Goal: Task Accomplishment & Management: Use online tool/utility

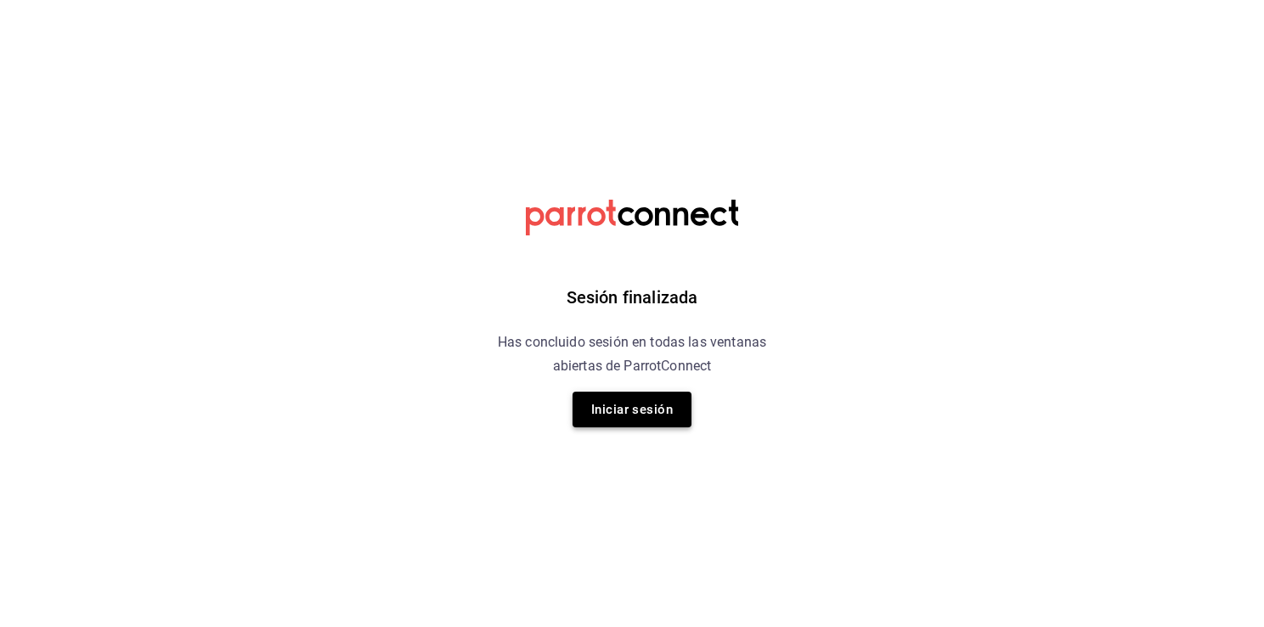
click at [624, 405] on button "Iniciar sesión" at bounding box center [632, 410] width 119 height 36
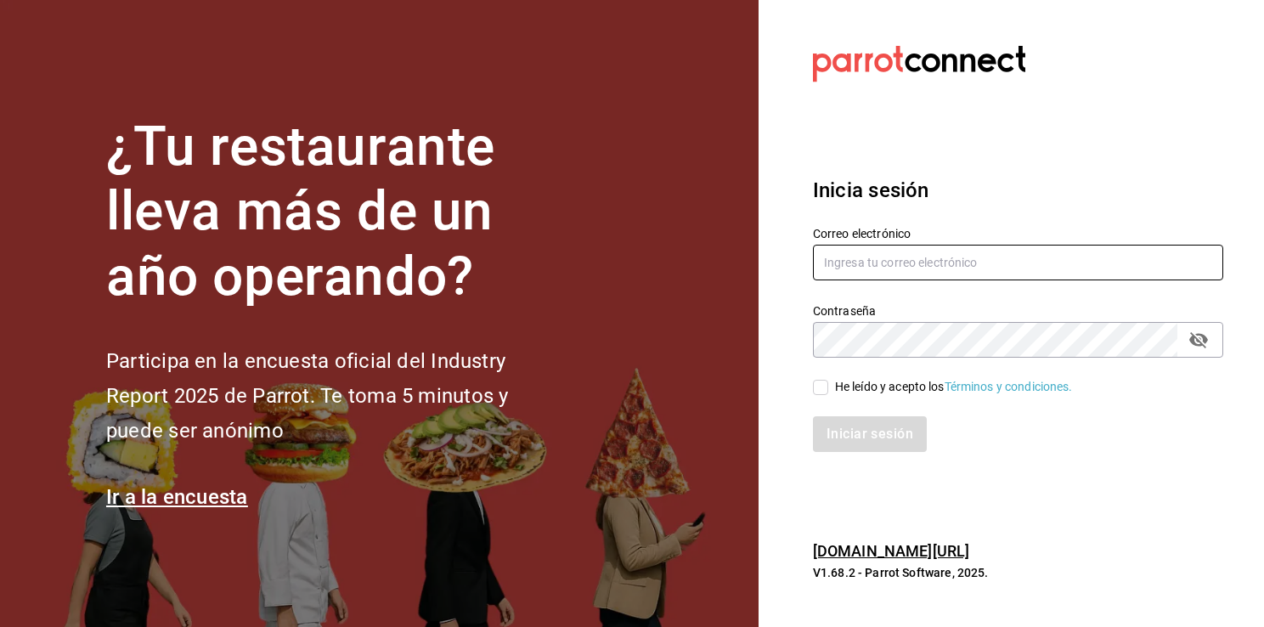
type input "[EMAIL_ADDRESS][DATE][DOMAIN_NAME]"
click at [821, 382] on input "He leído y acepto los Términos y condiciones." at bounding box center [820, 387] width 15 height 15
checkbox input "true"
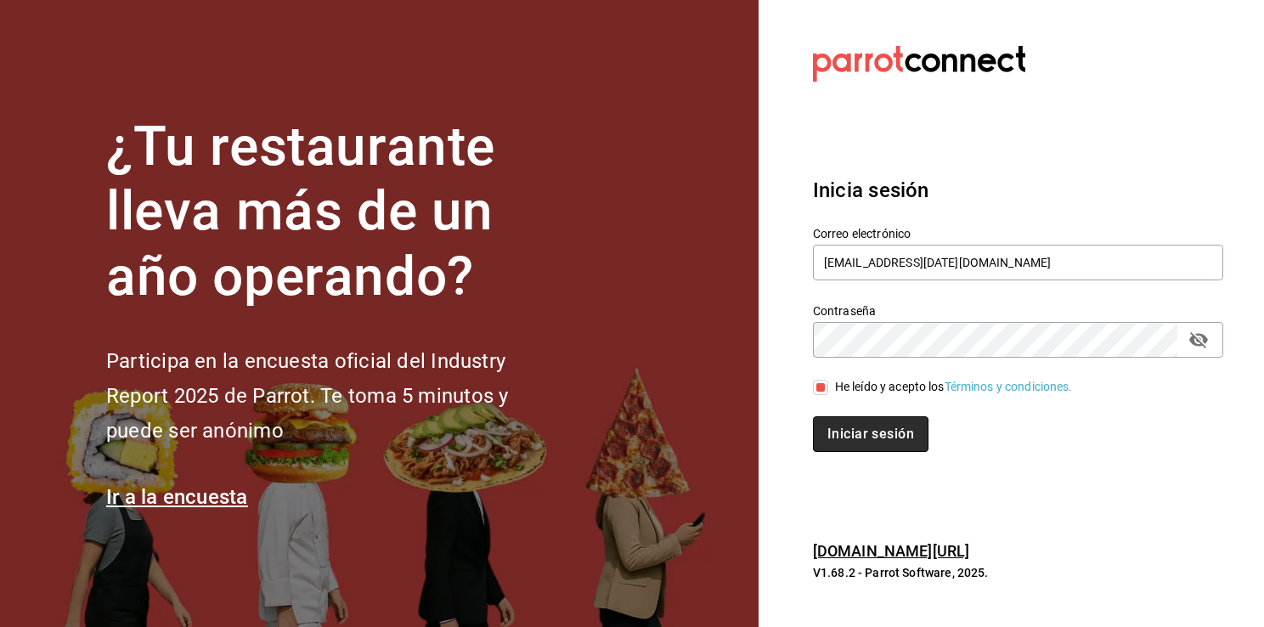
click at [837, 436] on button "Iniciar sesión" at bounding box center [871, 434] width 116 height 36
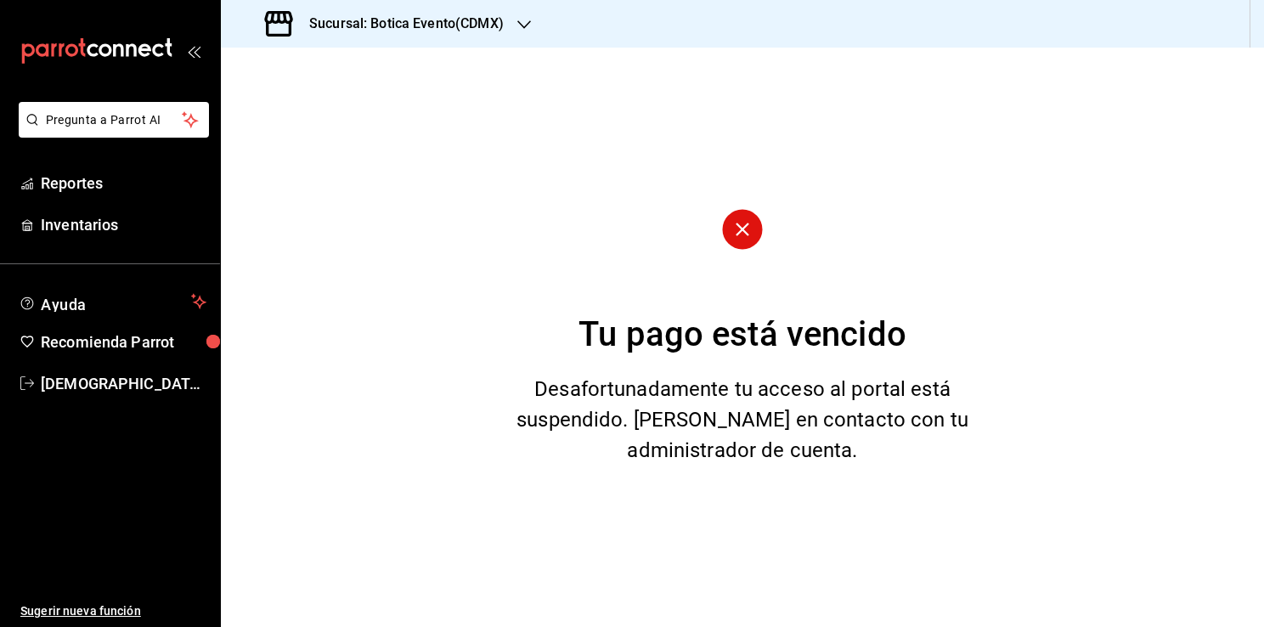
click at [525, 22] on icon "button" at bounding box center [524, 25] width 14 height 14
click at [305, 114] on span "Botica (CDMX)" at bounding box center [275, 112] width 80 height 18
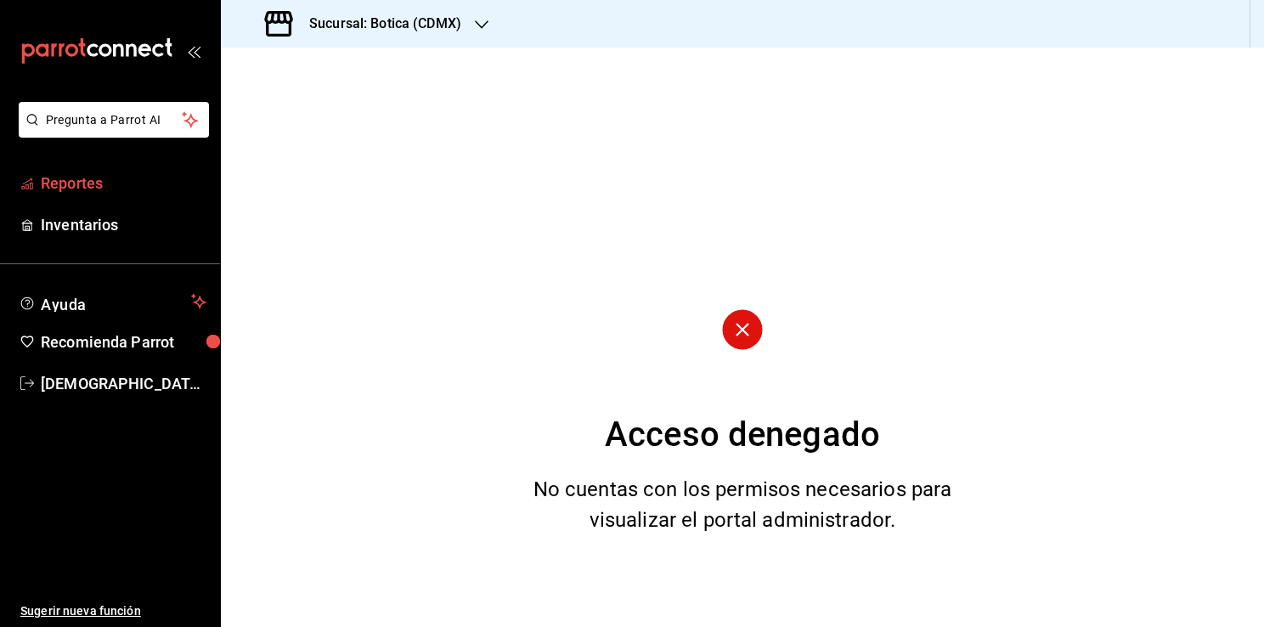
click at [100, 195] on link "Reportes" at bounding box center [110, 183] width 220 height 37
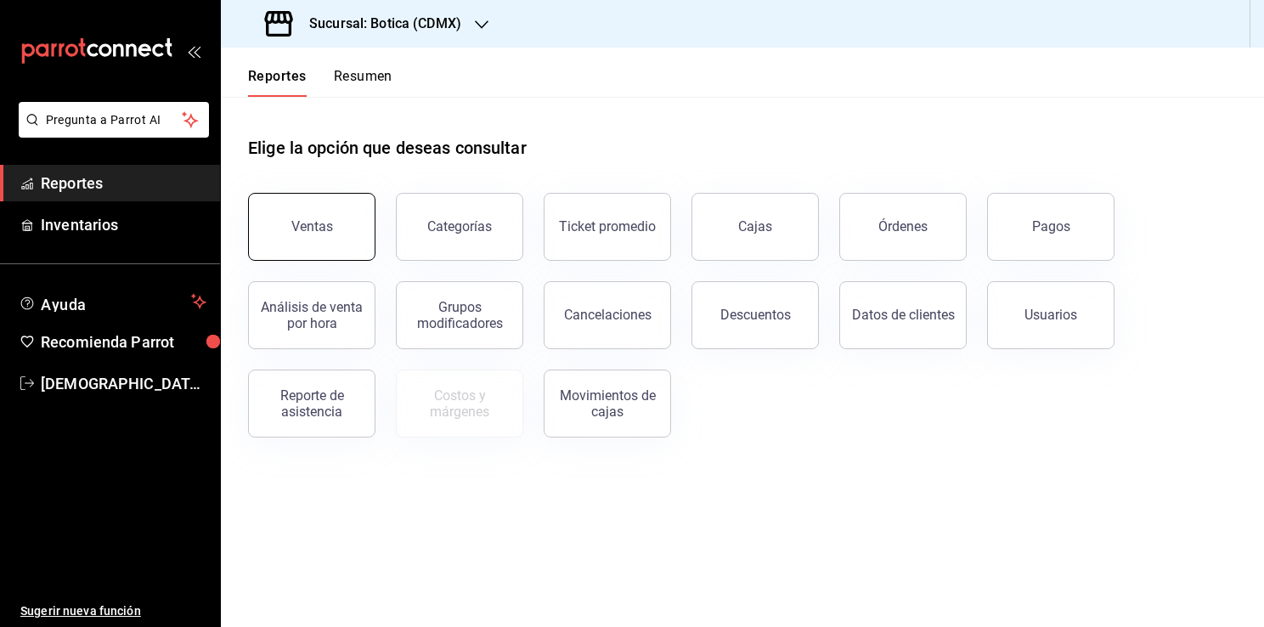
click at [306, 232] on div "Ventas" at bounding box center [312, 226] width 42 height 16
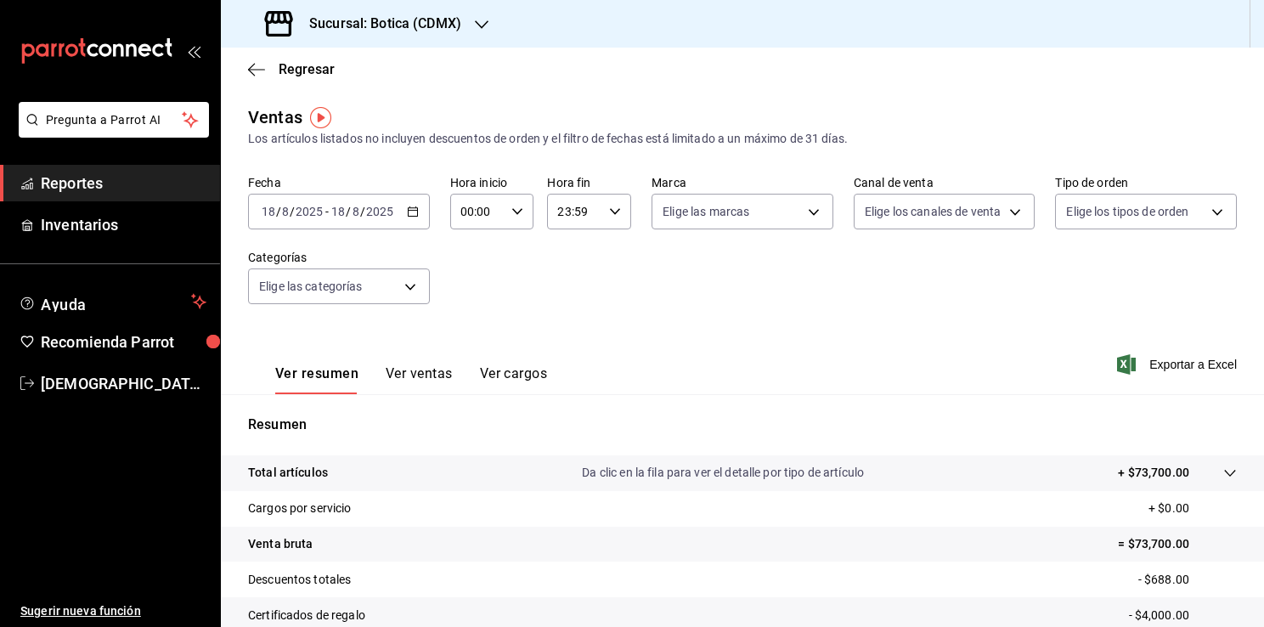
click at [411, 208] on \(Stroke\) "button" at bounding box center [413, 211] width 10 height 9
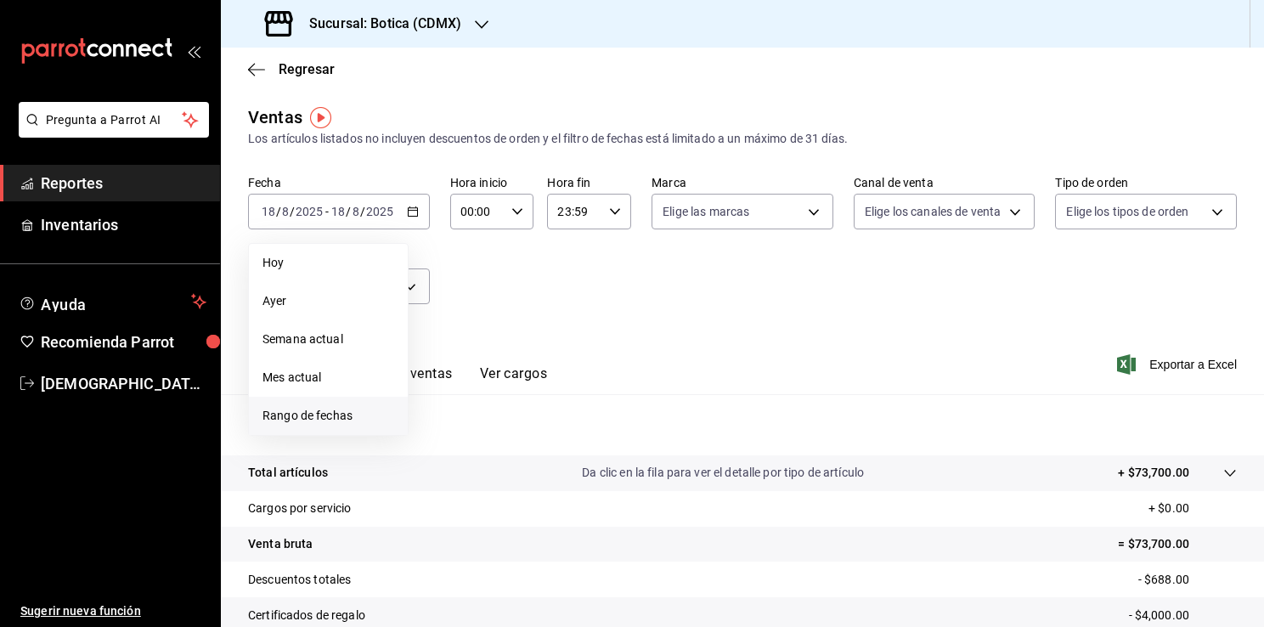
click at [346, 424] on span "Rango de fechas" at bounding box center [329, 416] width 132 height 18
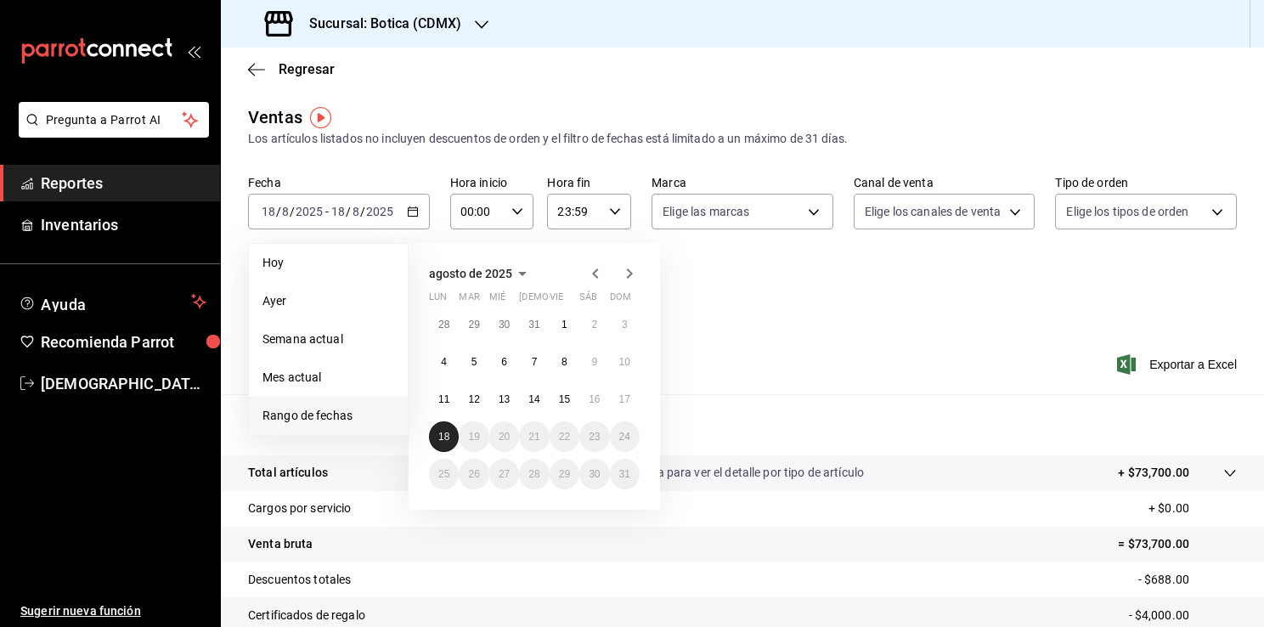
click at [444, 431] on abbr "18" at bounding box center [443, 437] width 11 height 12
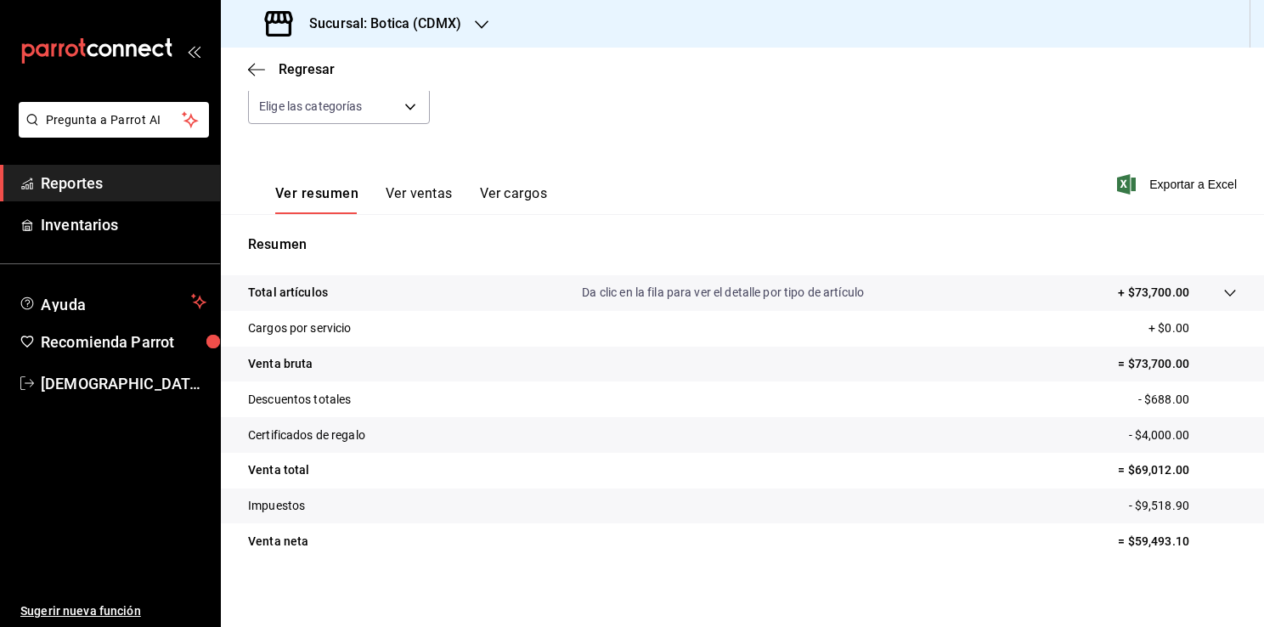
scroll to position [187, 0]
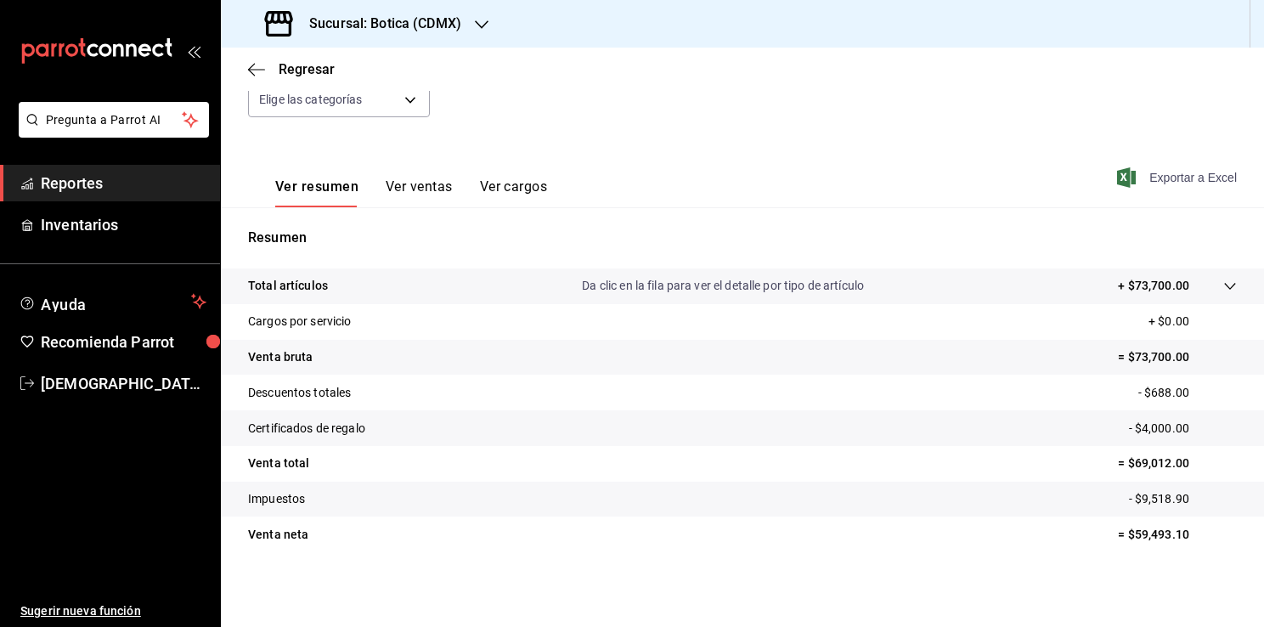
click at [1167, 178] on span "Exportar a Excel" at bounding box center [1179, 177] width 116 height 20
click at [111, 186] on span "Reportes" at bounding box center [124, 183] width 166 height 23
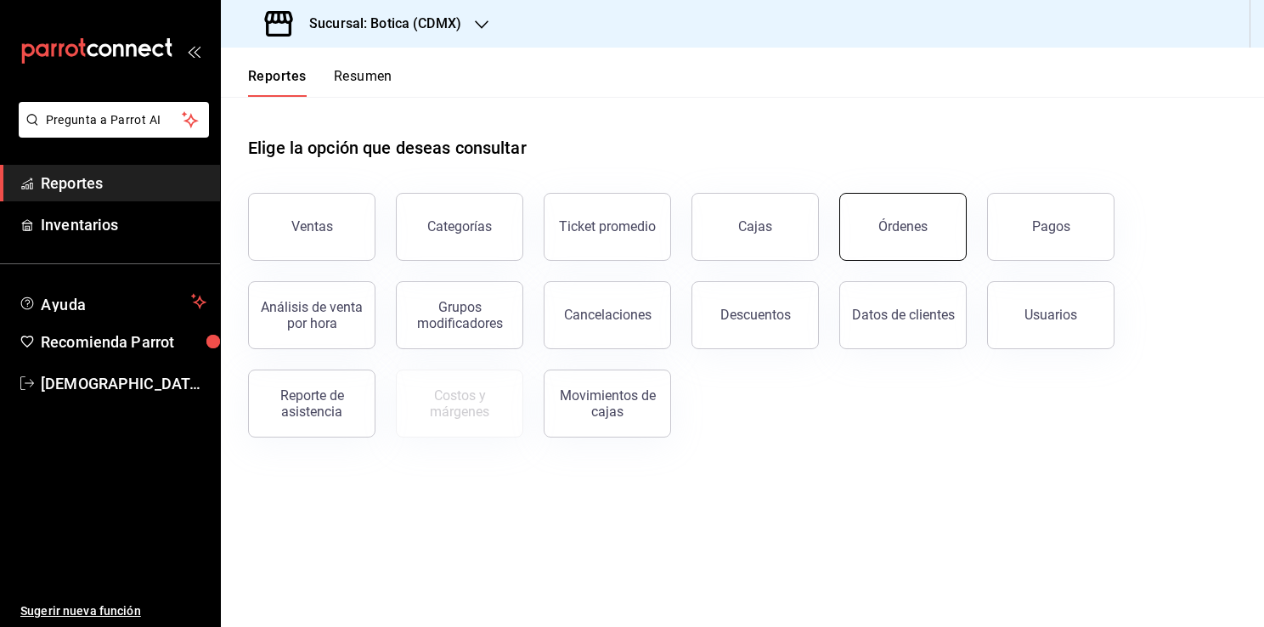
click at [871, 250] on button "Órdenes" at bounding box center [903, 227] width 127 height 68
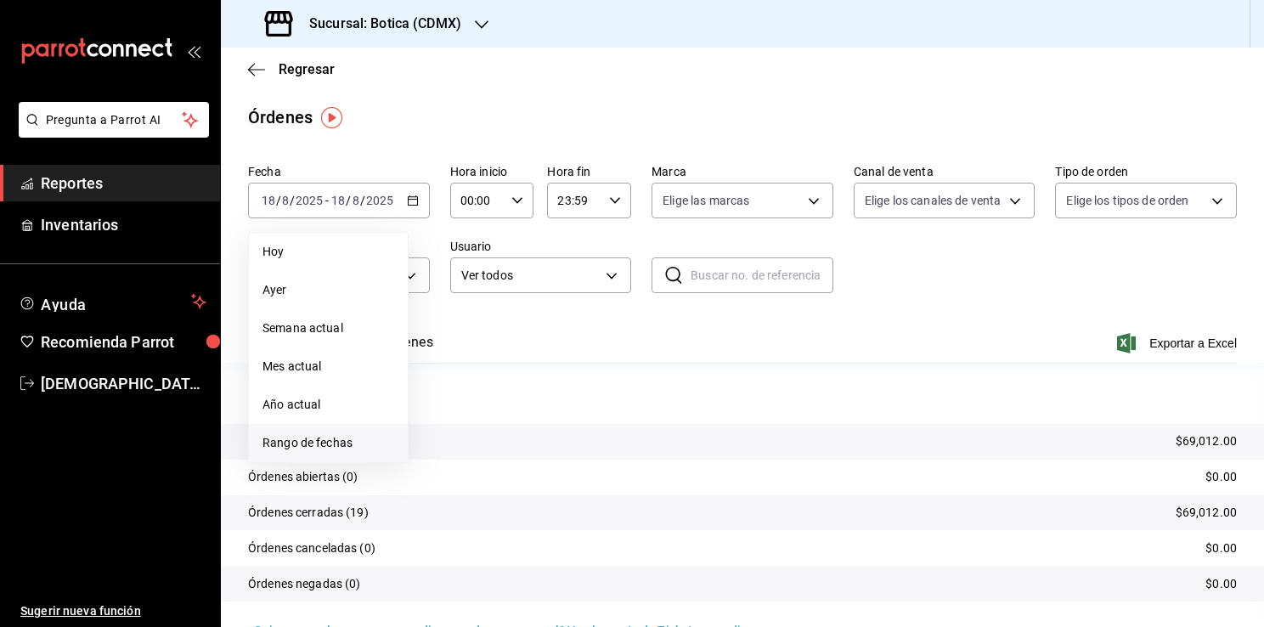
click at [301, 443] on span "Rango de fechas" at bounding box center [329, 443] width 132 height 18
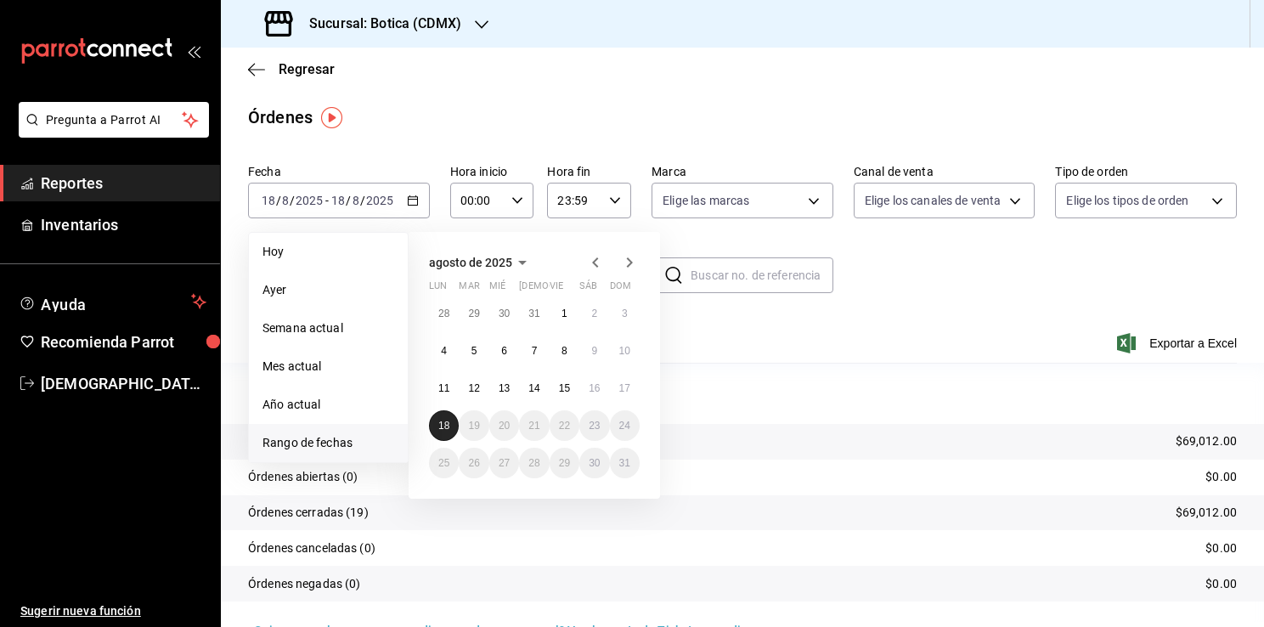
click at [438, 423] on abbr "18" at bounding box center [443, 426] width 11 height 12
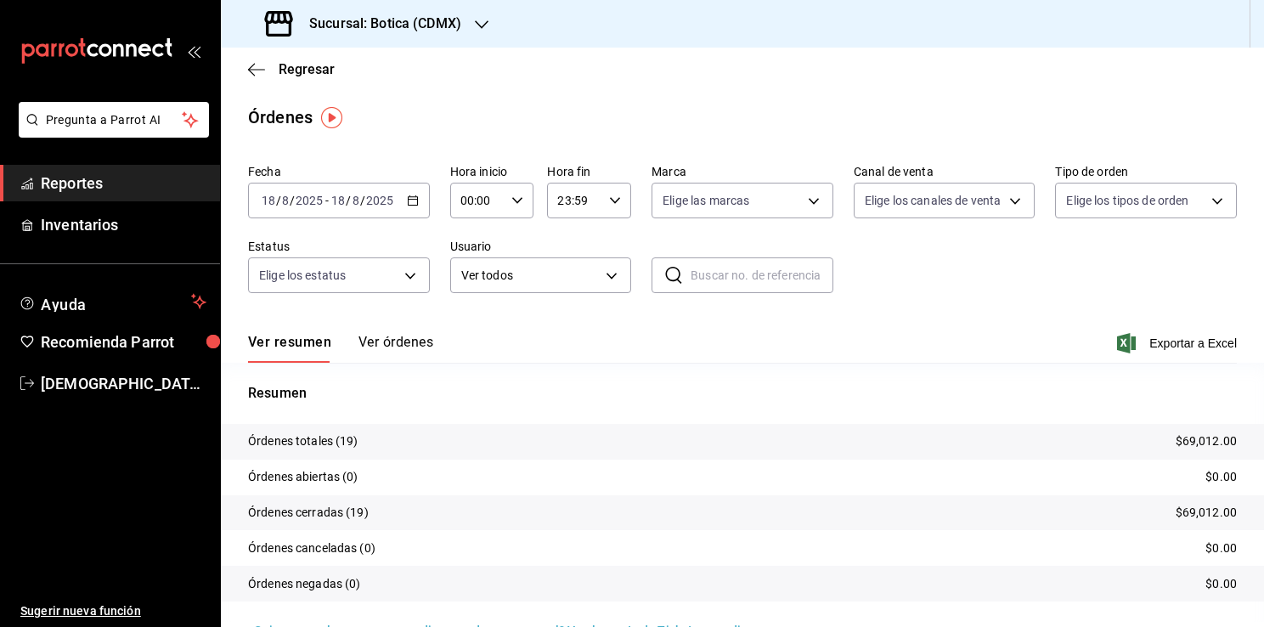
click at [512, 193] on div "00:00 Hora inicio" at bounding box center [492, 201] width 84 height 36
click at [470, 323] on span "02" at bounding box center [468, 326] width 14 height 14
type input "02:00"
drag, startPoint x: 1253, startPoint y: 289, endPoint x: 1268, endPoint y: 397, distance: 108.9
click at [1264, 397] on html "Pregunta a Parrot AI Reportes Inventarios Ayuda Recomienda Parrot Christian Nad…" at bounding box center [632, 313] width 1264 height 627
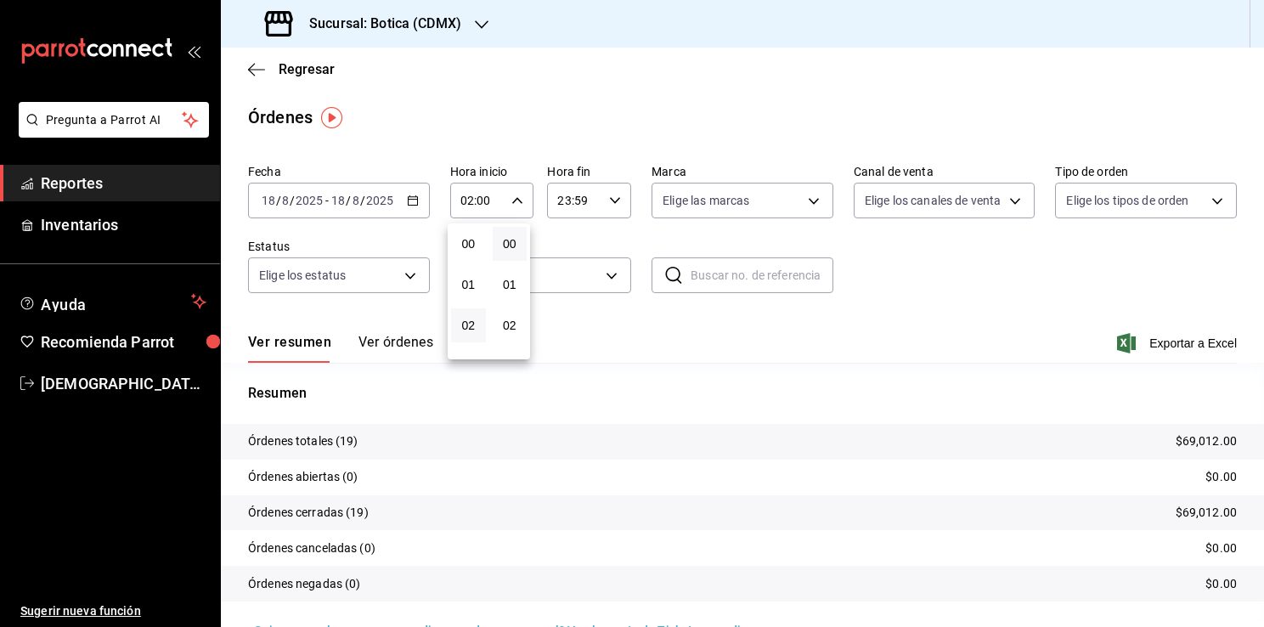
click at [456, 323] on button "02" at bounding box center [468, 325] width 35 height 34
click at [1162, 344] on div at bounding box center [632, 313] width 1264 height 627
click at [1185, 345] on span "Exportar a Excel" at bounding box center [1179, 343] width 116 height 20
click at [74, 189] on span "Reportes" at bounding box center [124, 183] width 166 height 23
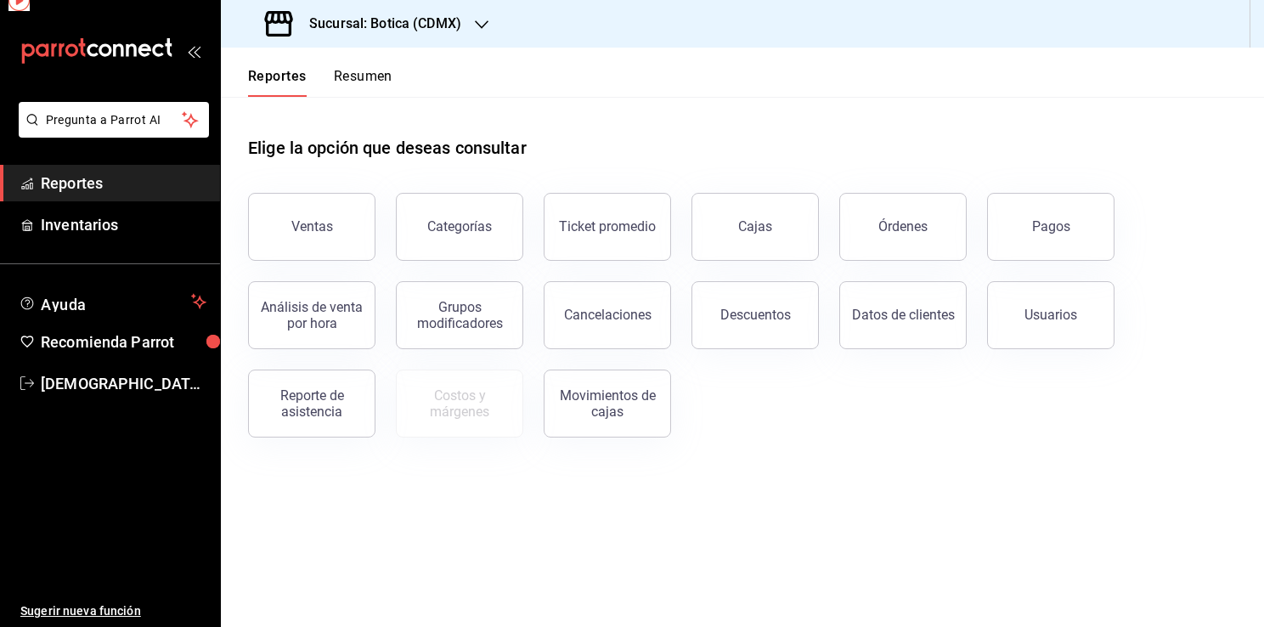
click at [74, 189] on span "Reportes" at bounding box center [124, 183] width 166 height 23
click at [320, 231] on div "Ventas" at bounding box center [312, 226] width 42 height 16
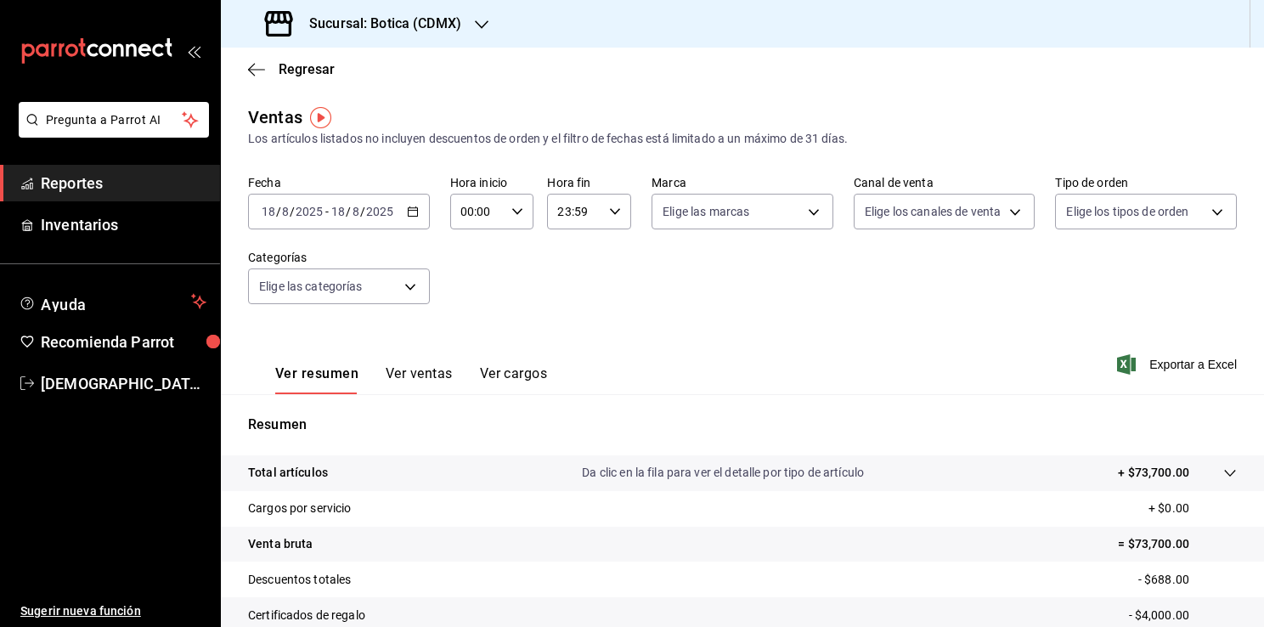
click at [411, 218] on div "2025-08-18 18 / 8 / 2025 - 2025-08-18 18 / 8 / 2025" at bounding box center [339, 212] width 182 height 36
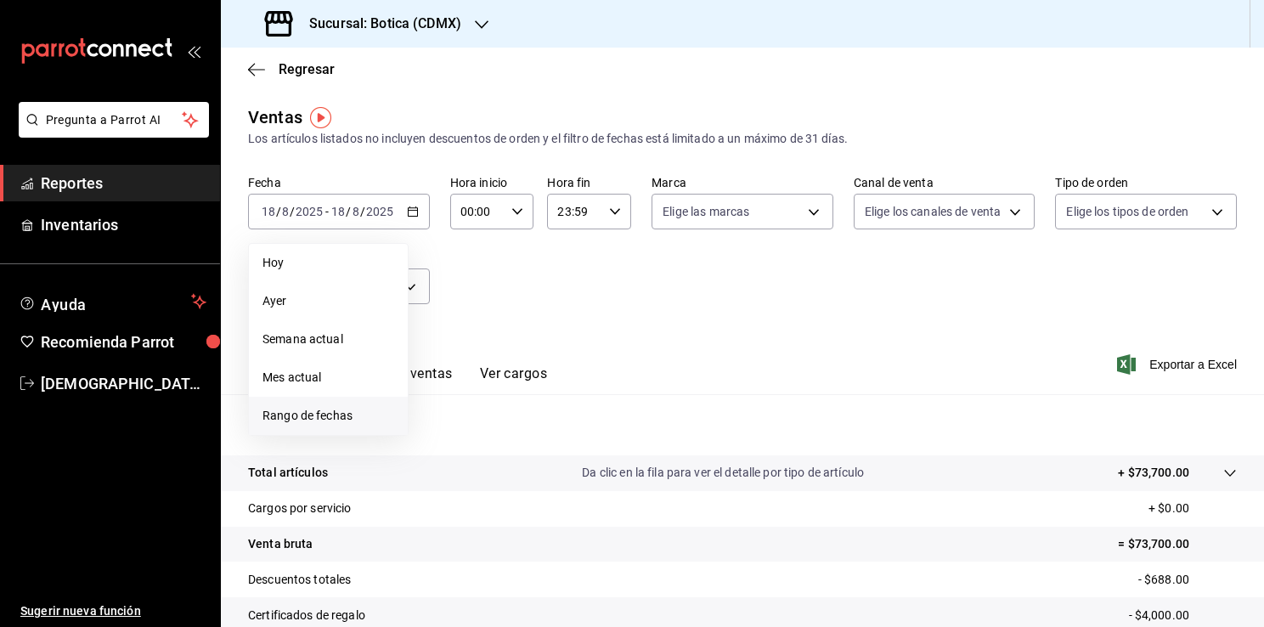
click at [323, 410] on span "Rango de fechas" at bounding box center [329, 416] width 132 height 18
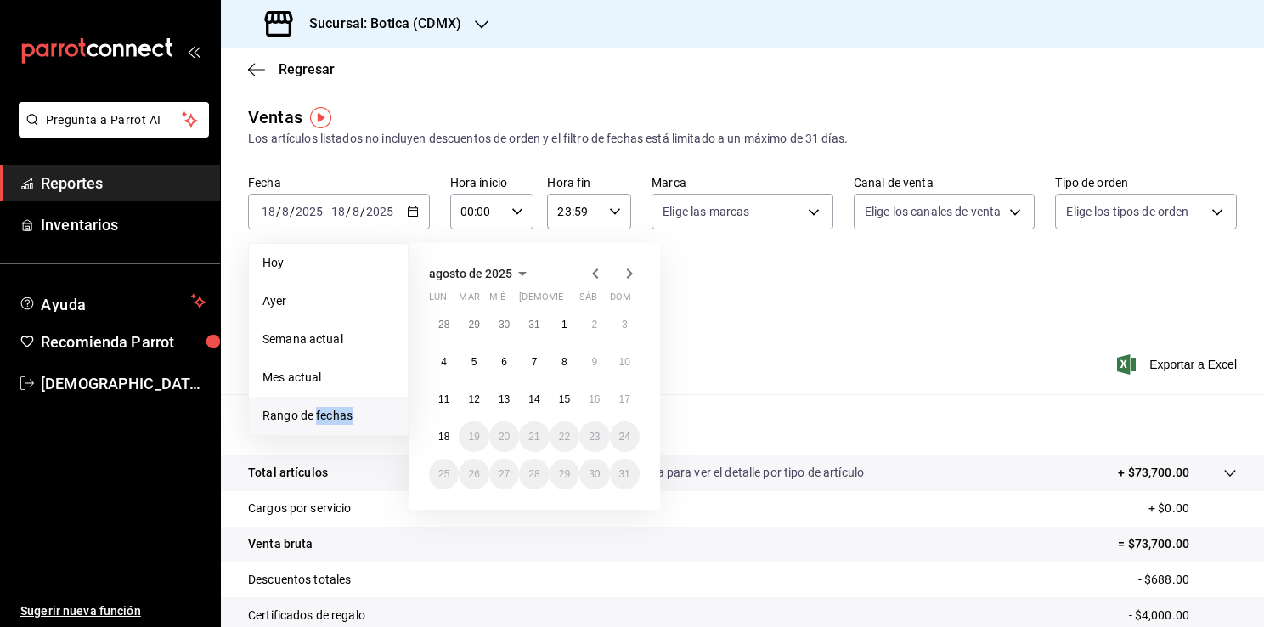
click at [323, 410] on span "Rango de fechas" at bounding box center [329, 416] width 132 height 18
drag, startPoint x: 323, startPoint y: 410, endPoint x: 442, endPoint y: 435, distance: 121.7
click at [442, 435] on abbr "18" at bounding box center [443, 437] width 11 height 12
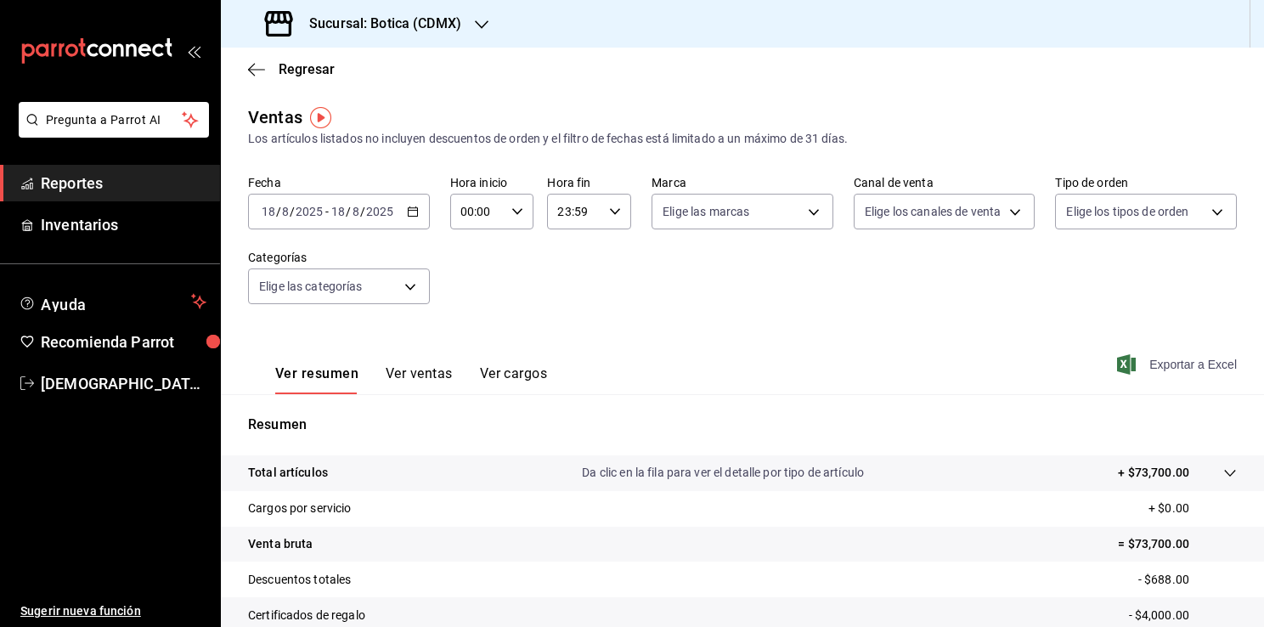
click at [1166, 365] on span "Exportar a Excel" at bounding box center [1179, 364] width 116 height 20
click at [1174, 368] on span "Exportar a Excel" at bounding box center [1179, 364] width 116 height 20
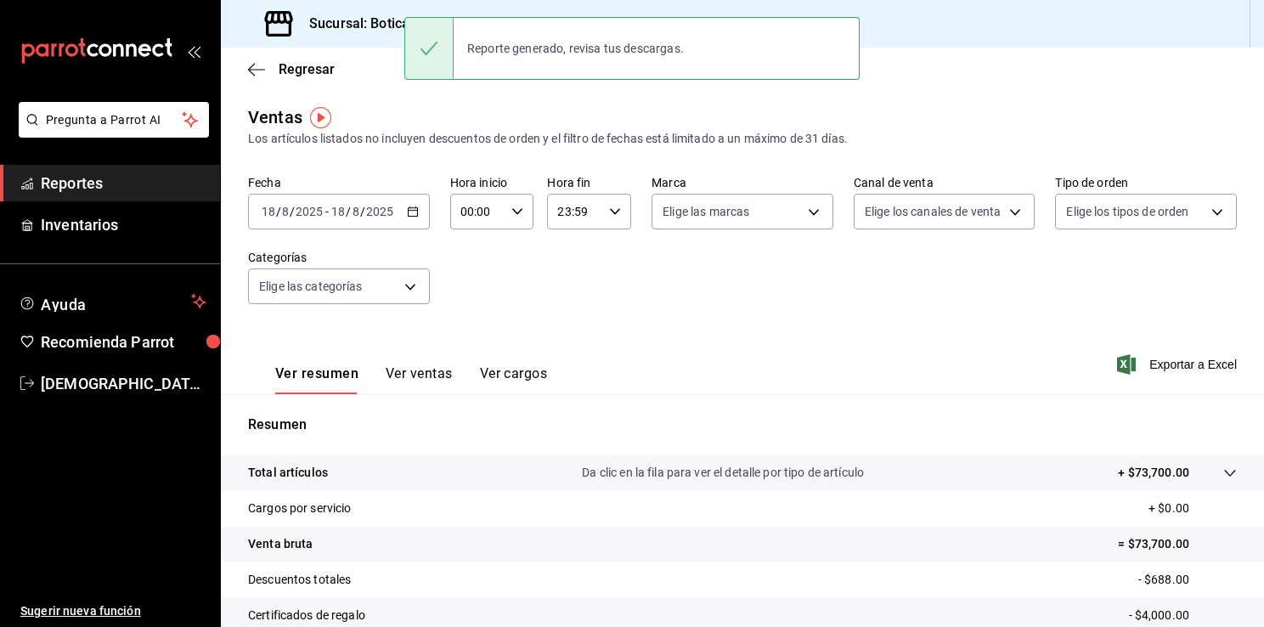
click at [92, 182] on span "Reportes" at bounding box center [124, 183] width 166 height 23
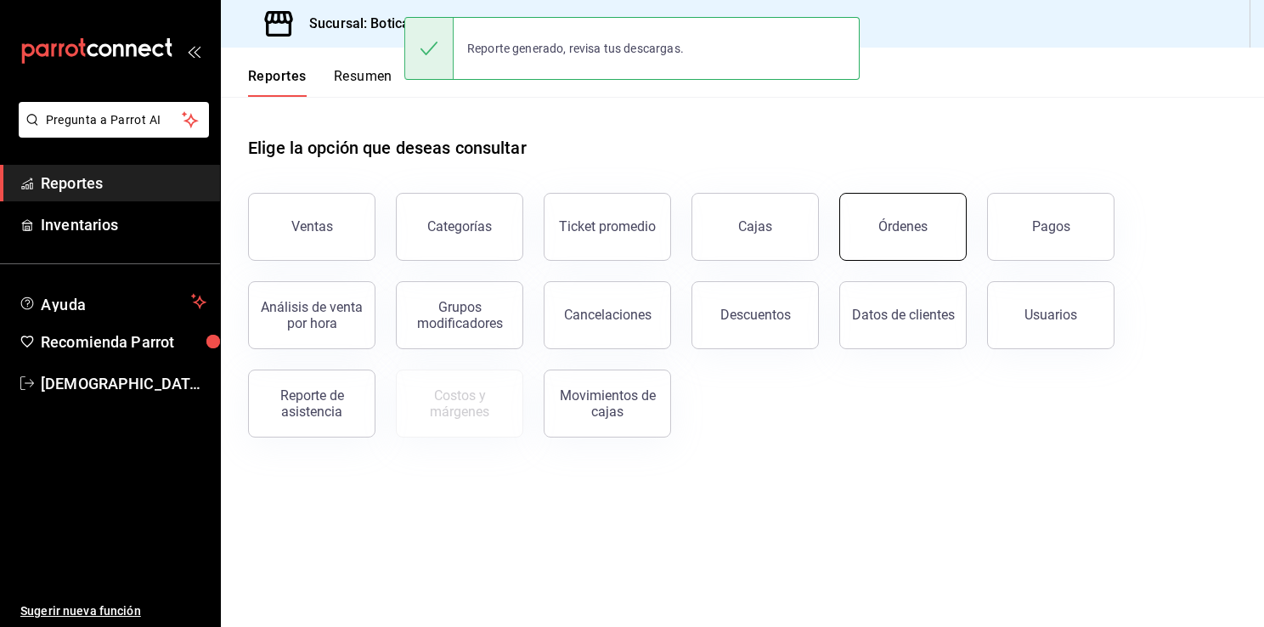
click at [900, 233] on div "Órdenes" at bounding box center [903, 226] width 49 height 16
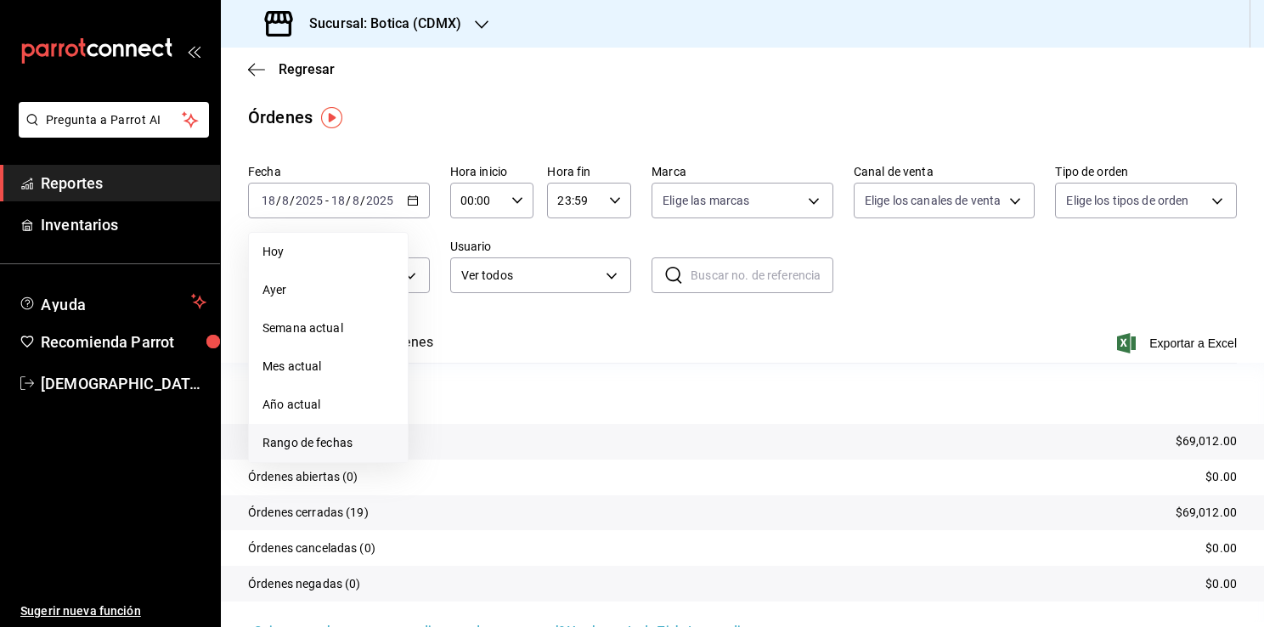
click at [317, 438] on span "Rango de fechas" at bounding box center [329, 443] width 132 height 18
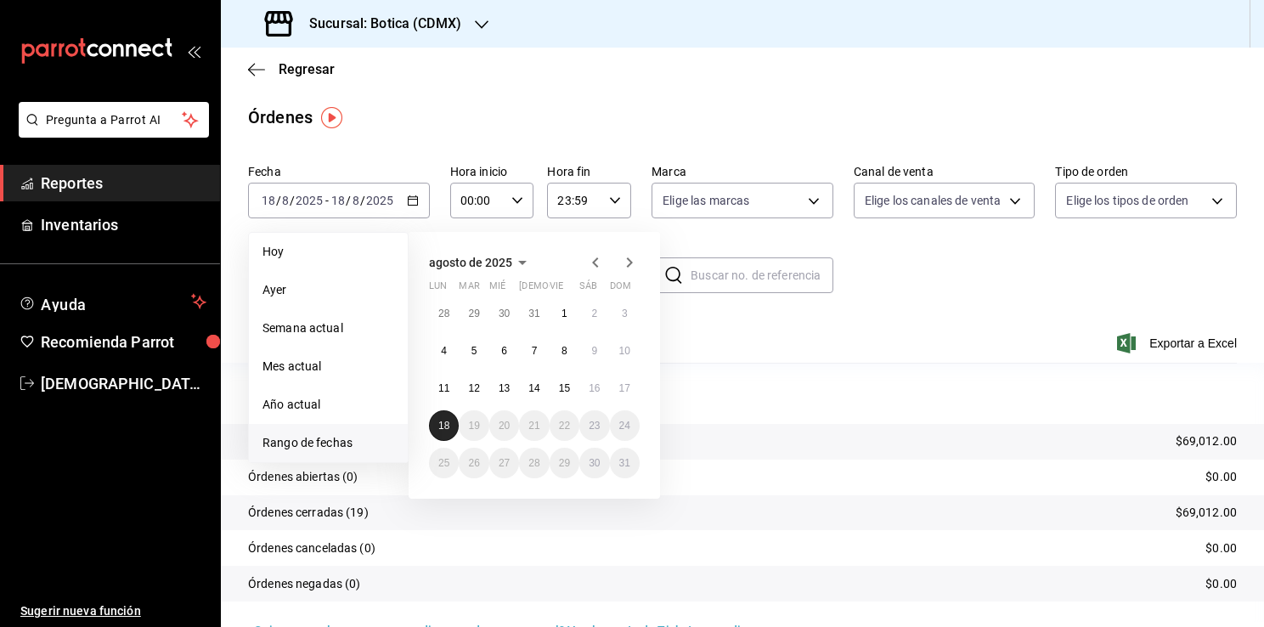
click at [438, 427] on abbr "18" at bounding box center [443, 426] width 11 height 12
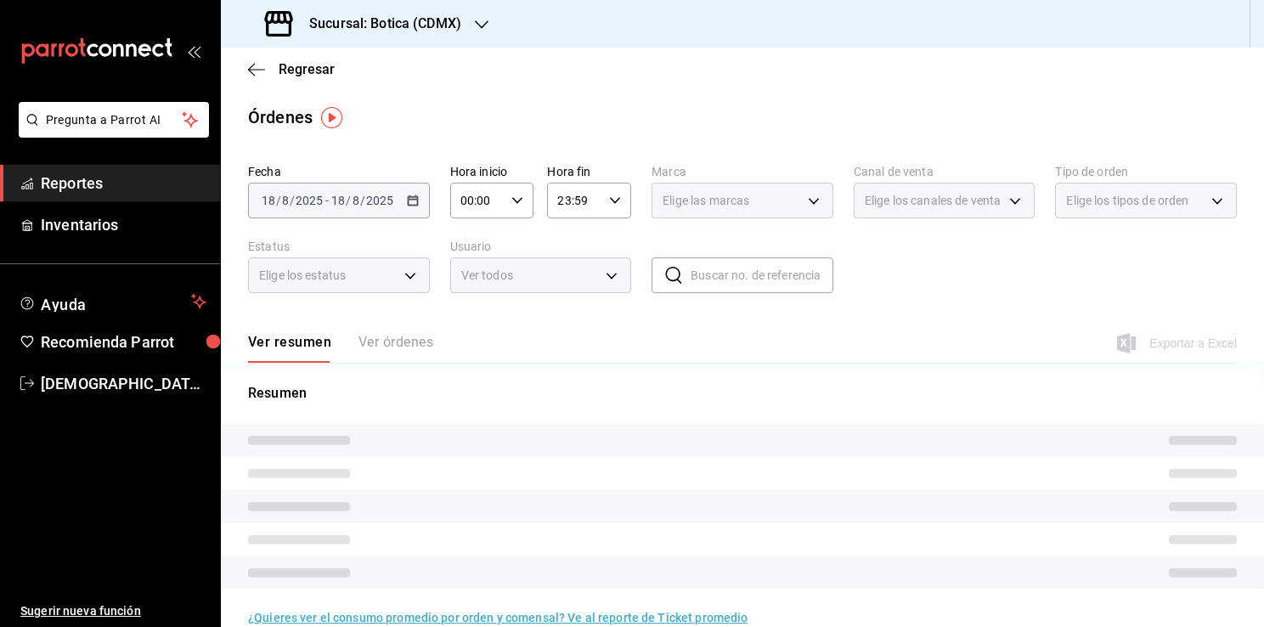
click at [438, 427] on tr at bounding box center [742, 440] width 1043 height 33
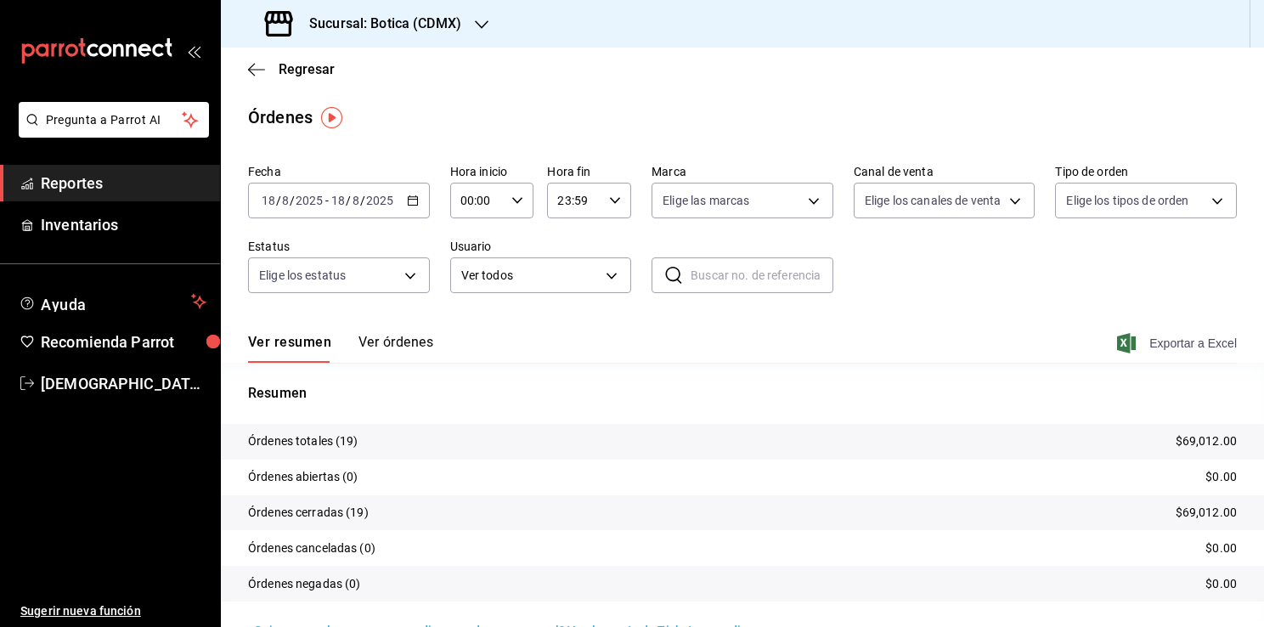
click at [1166, 346] on span "Exportar a Excel" at bounding box center [1179, 343] width 116 height 20
click at [90, 177] on span "Reportes" at bounding box center [124, 183] width 166 height 23
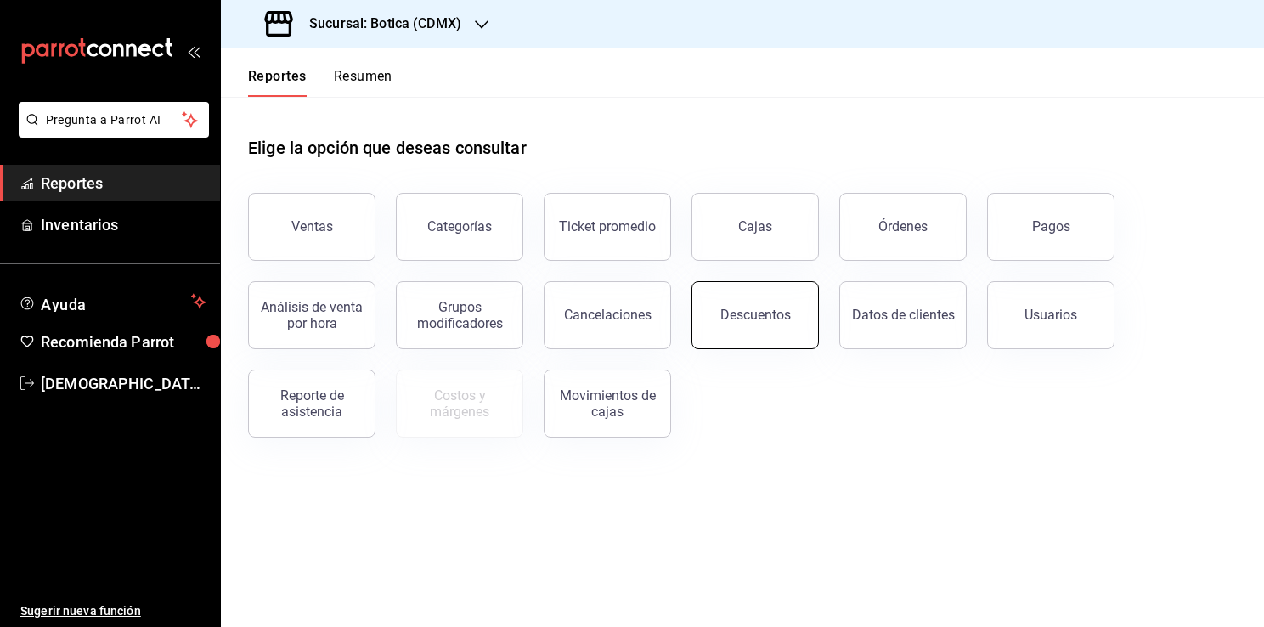
click at [715, 321] on button "Descuentos" at bounding box center [755, 315] width 127 height 68
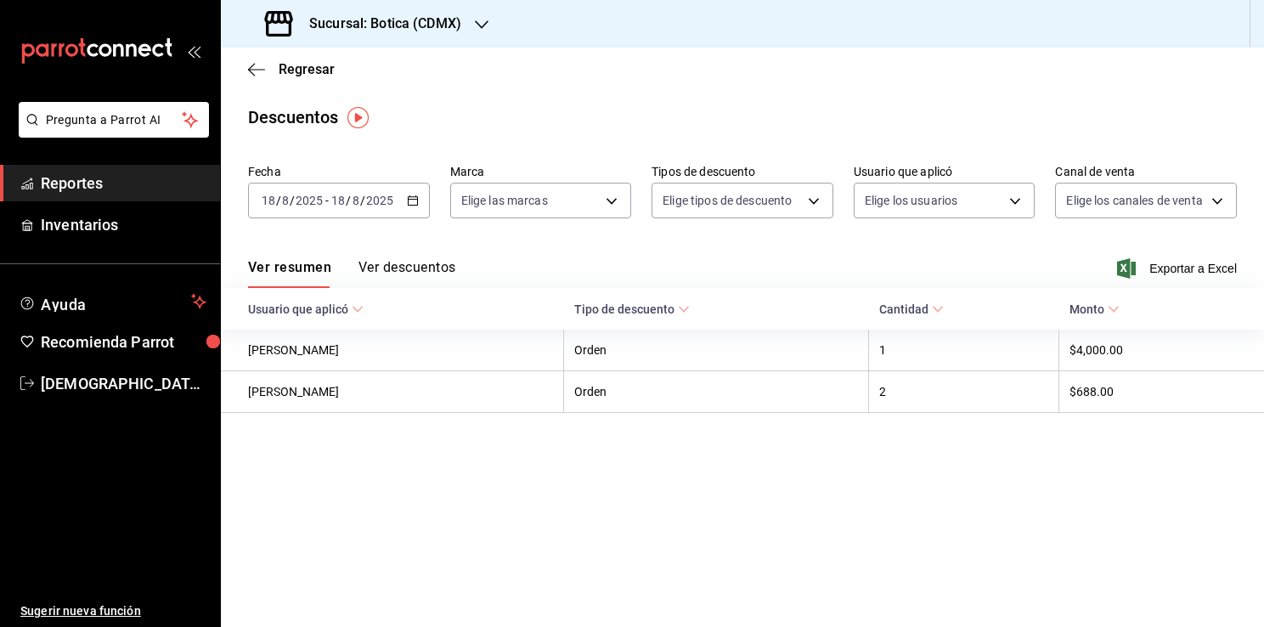
click at [415, 206] on \(Stroke\) "button" at bounding box center [413, 200] width 10 height 9
click at [416, 195] on icon "button" at bounding box center [413, 201] width 12 height 12
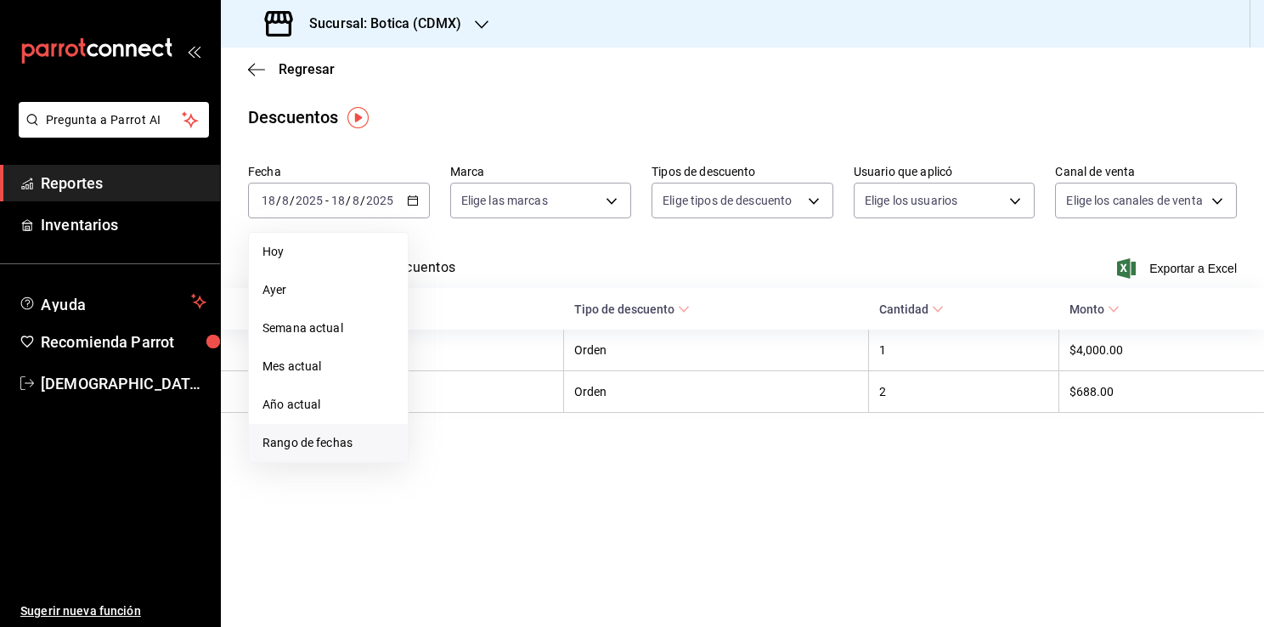
click at [320, 440] on span "Rango de fechas" at bounding box center [329, 443] width 132 height 18
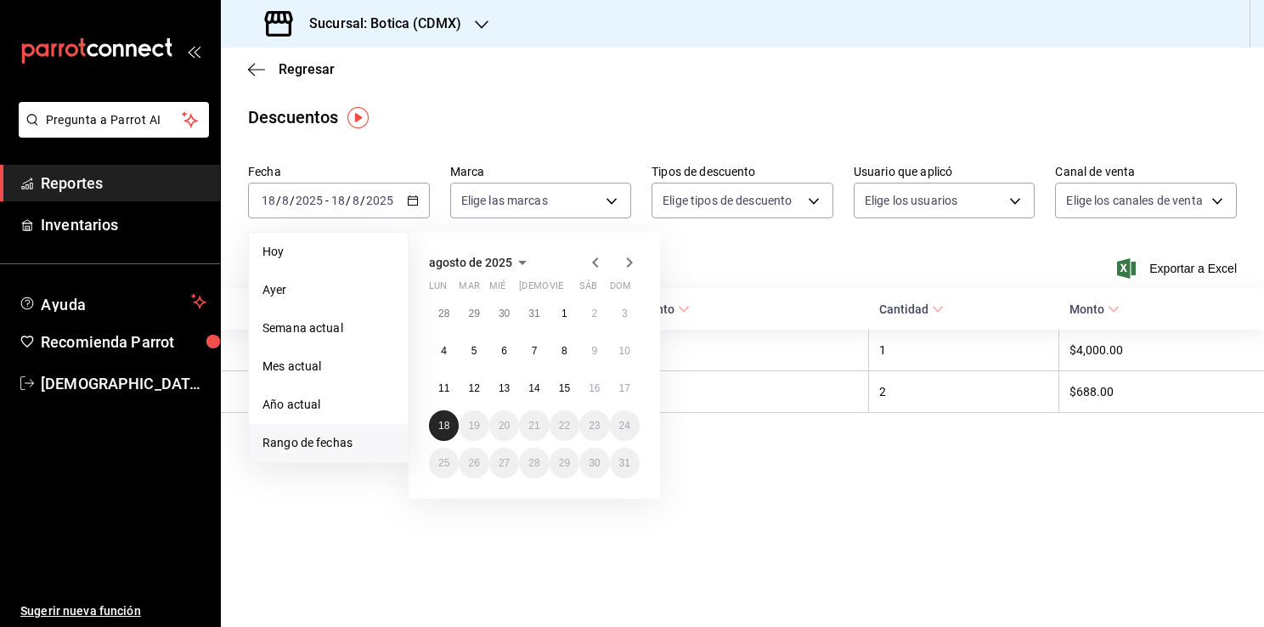
click at [446, 428] on abbr "18" at bounding box center [443, 426] width 11 height 12
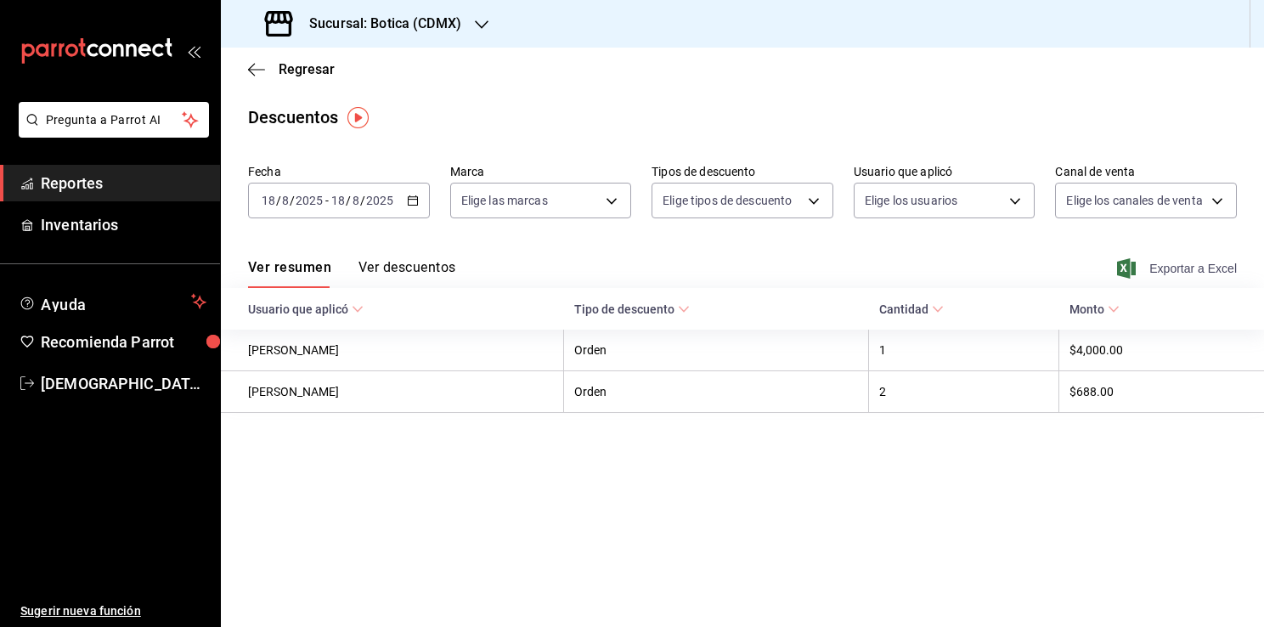
click at [1193, 269] on span "Exportar a Excel" at bounding box center [1179, 268] width 116 height 20
drag, startPoint x: 82, startPoint y: 176, endPoint x: 110, endPoint y: 183, distance: 29.7
click at [82, 176] on span "Reportes" at bounding box center [124, 183] width 166 height 23
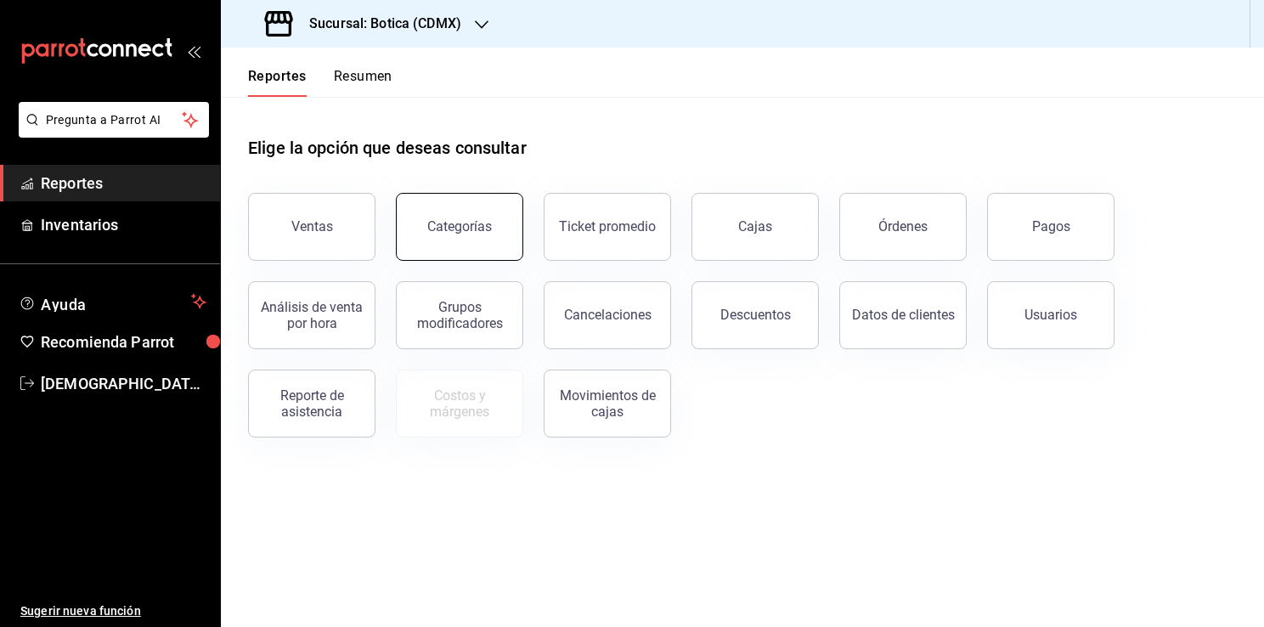
click at [442, 226] on div "Categorías" at bounding box center [459, 226] width 65 height 16
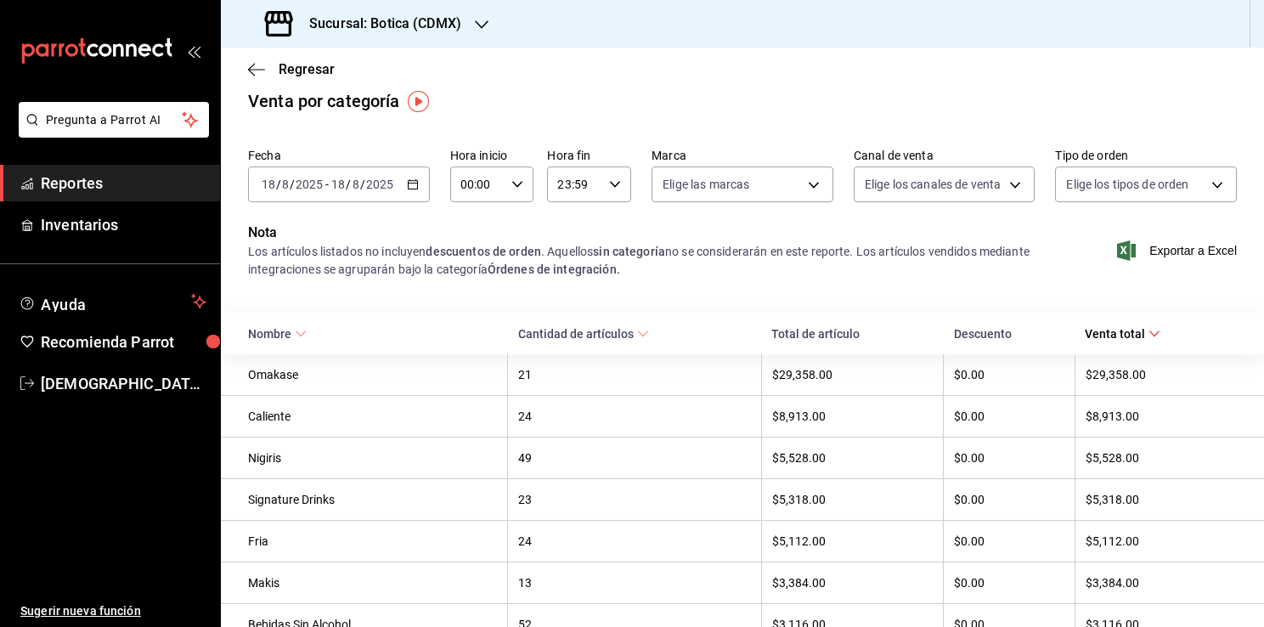
scroll to position [17, 0]
click at [409, 184] on icon "button" at bounding box center [413, 184] width 12 height 12
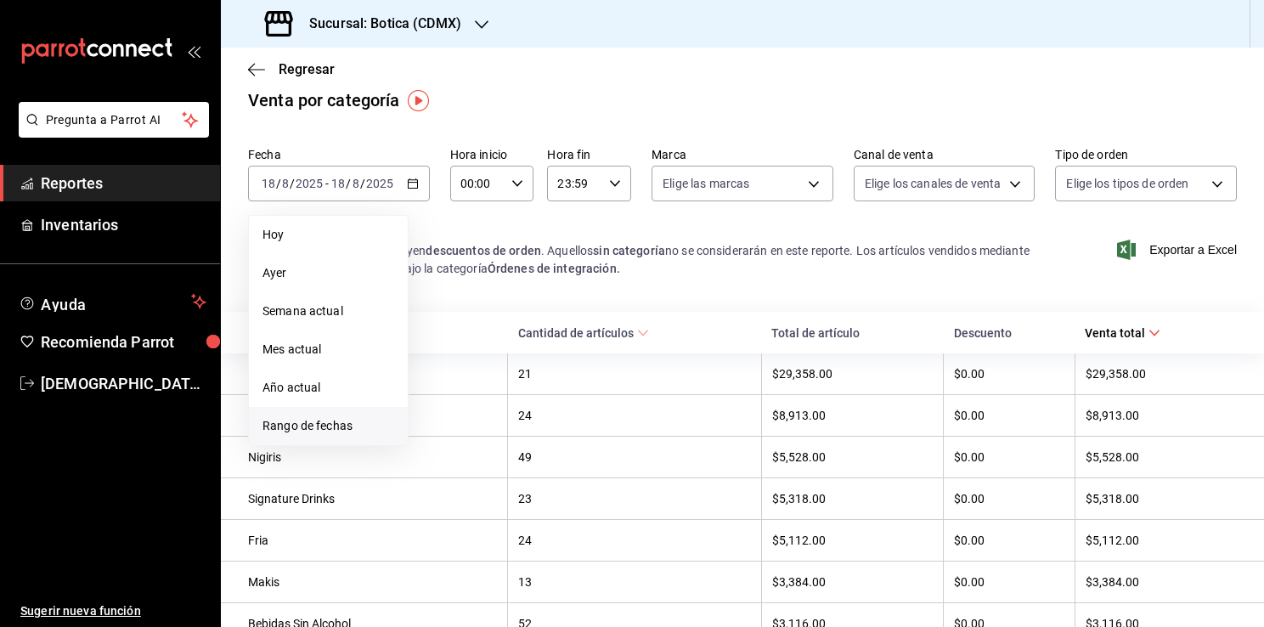
click at [328, 425] on span "Rango de fechas" at bounding box center [329, 426] width 132 height 18
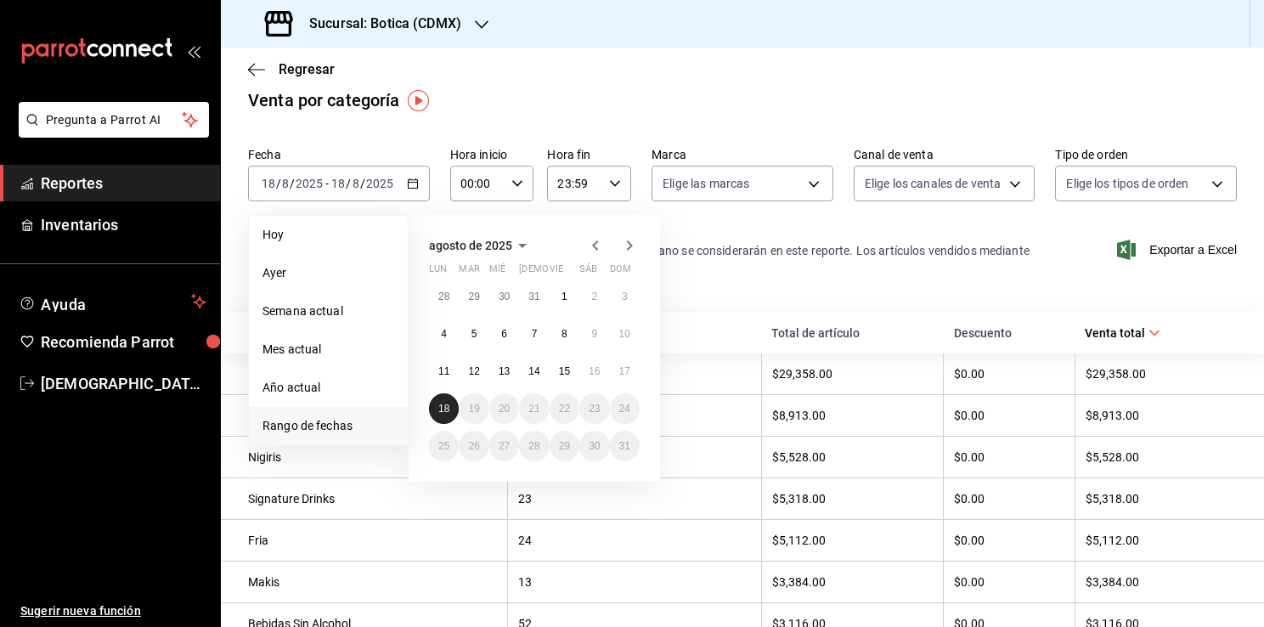
click at [449, 403] on abbr "18" at bounding box center [443, 409] width 11 height 12
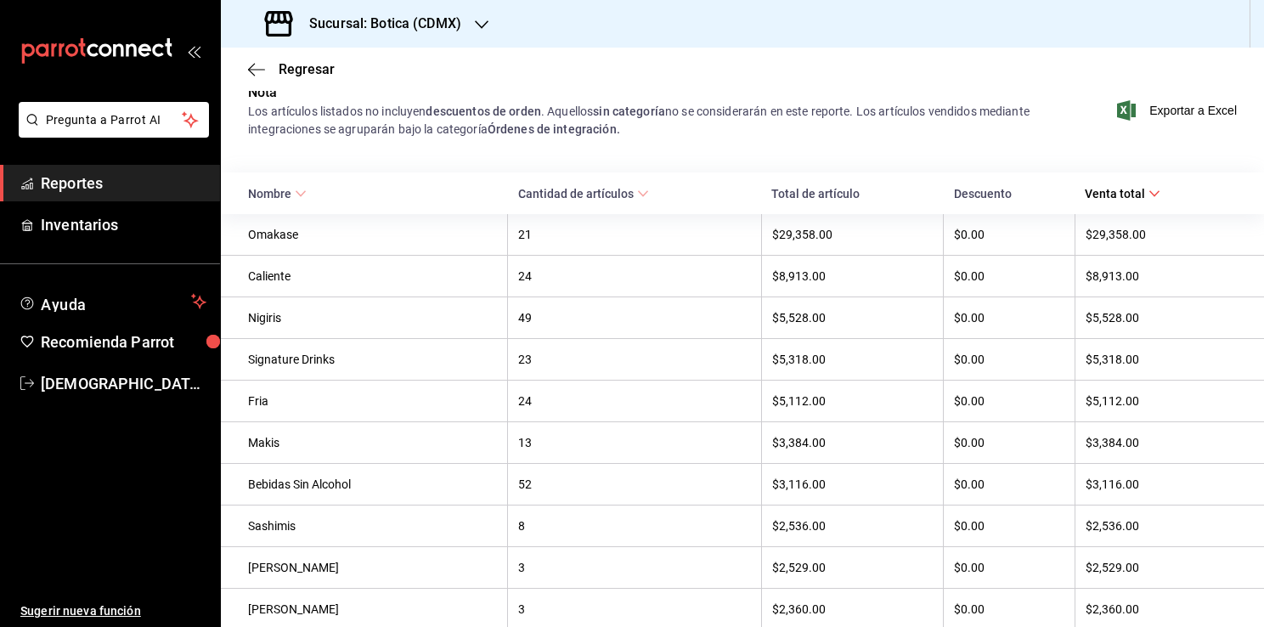
scroll to position [143, 0]
